Goal: Information Seeking & Learning: Learn about a topic

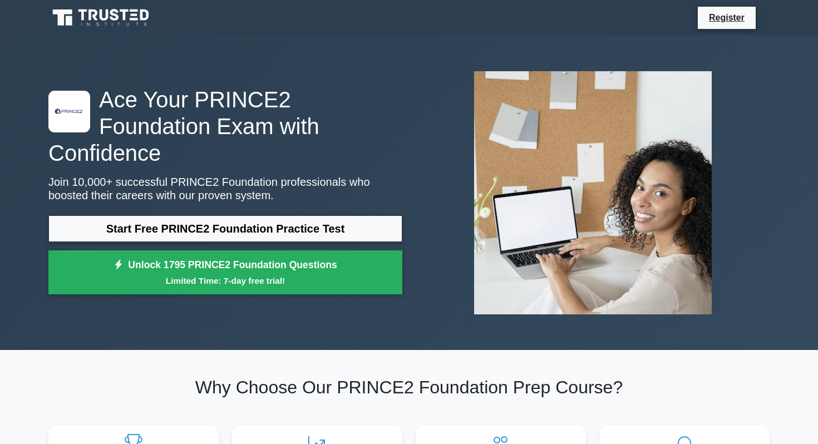
click at [96, 16] on icon at bounding box center [101, 17] width 107 height 21
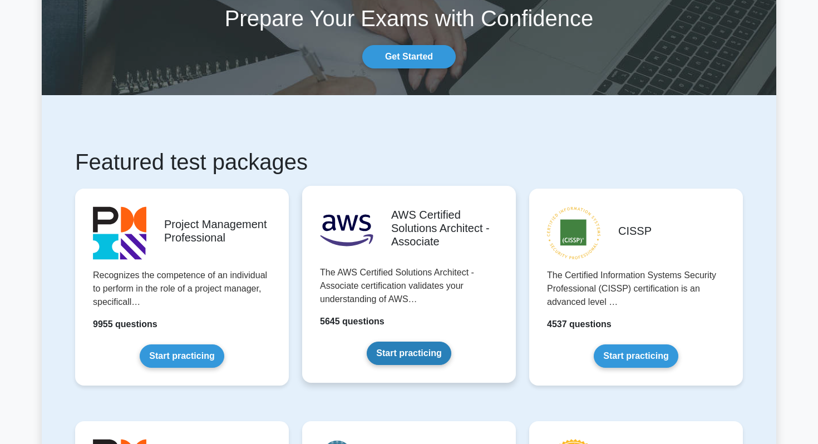
scroll to position [306, 0]
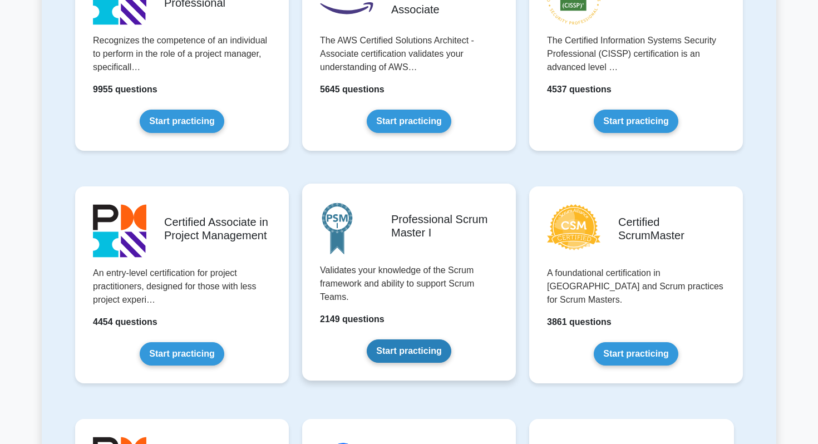
click at [424, 362] on link "Start practicing" at bounding box center [409, 351] width 84 height 23
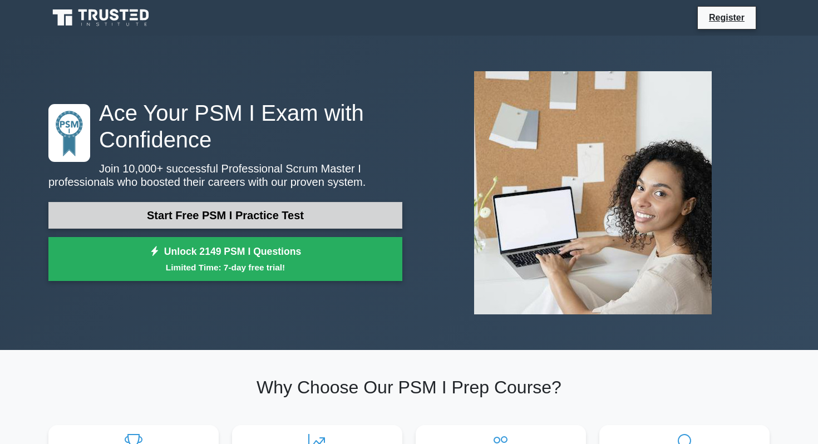
click at [302, 218] on link "Start Free PSM I Practice Test" at bounding box center [225, 215] width 354 height 27
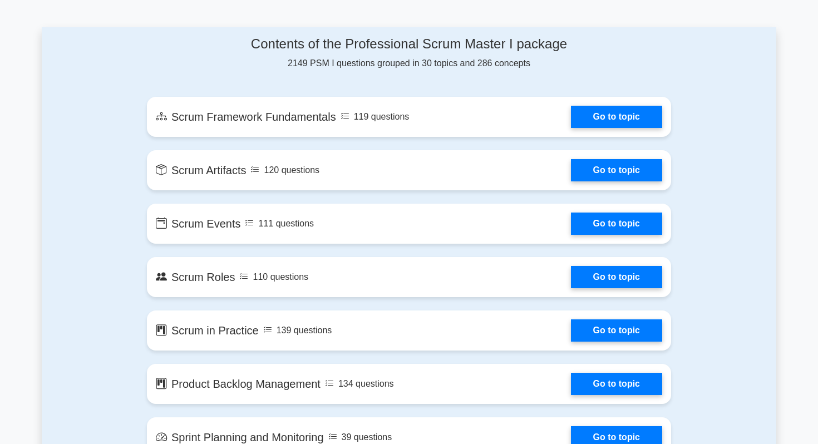
scroll to position [521, 0]
